Goal: Find specific page/section: Find specific page/section

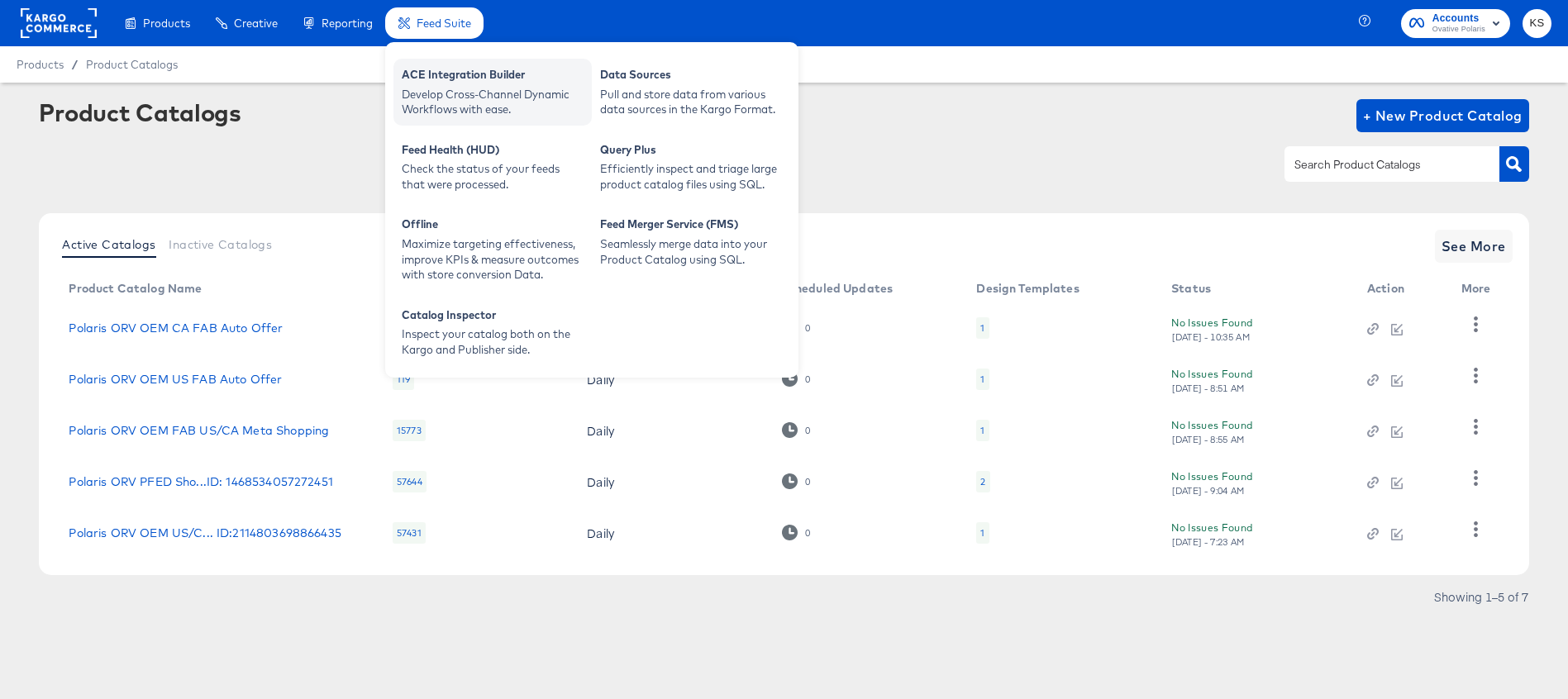
click at [462, 101] on div "Develop Cross-Channel Dynamic Workflows with ease." at bounding box center [492, 102] width 182 height 30
